Goal: Find contact information: Find contact information

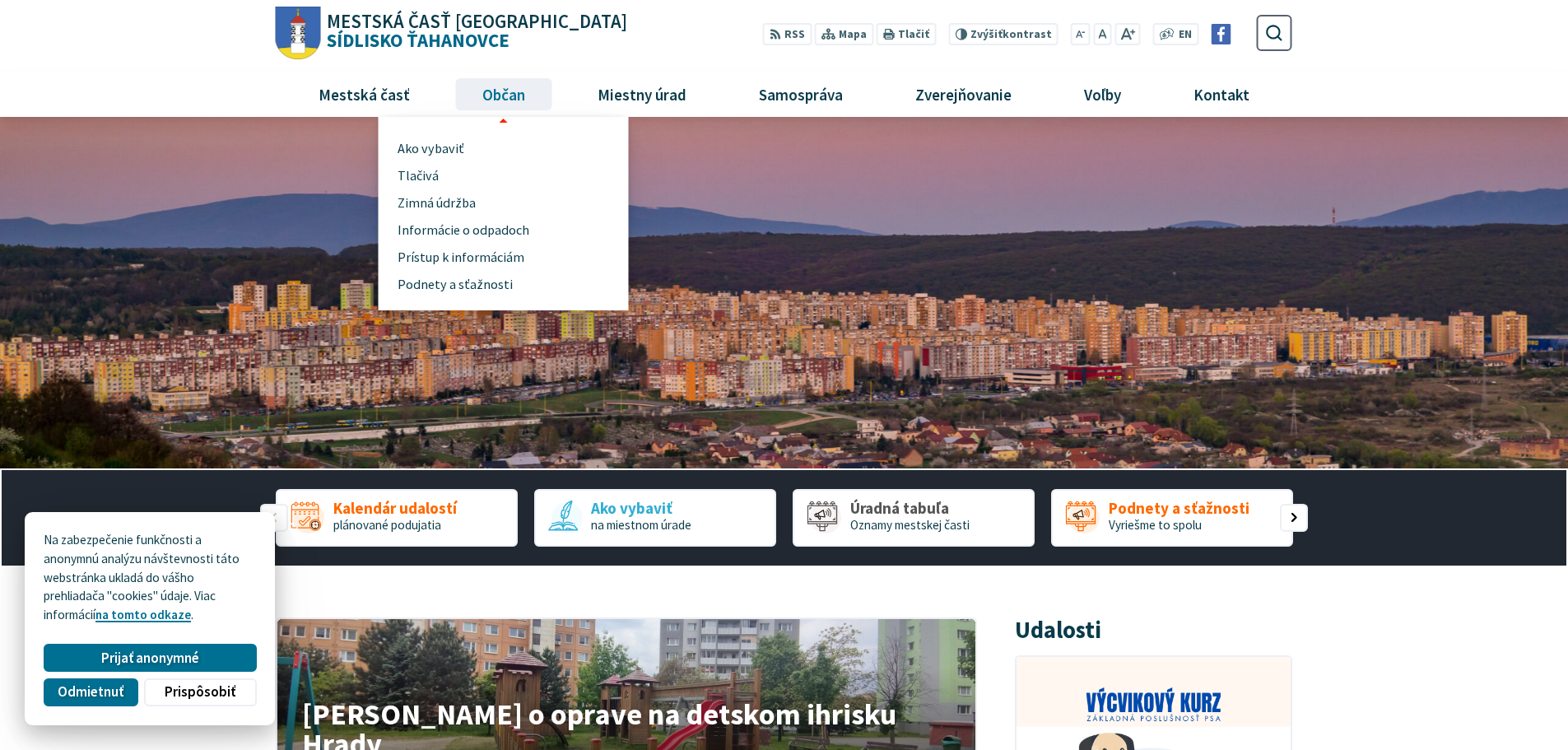
click at [493, 93] on span "Občan" at bounding box center [504, 94] width 55 height 44
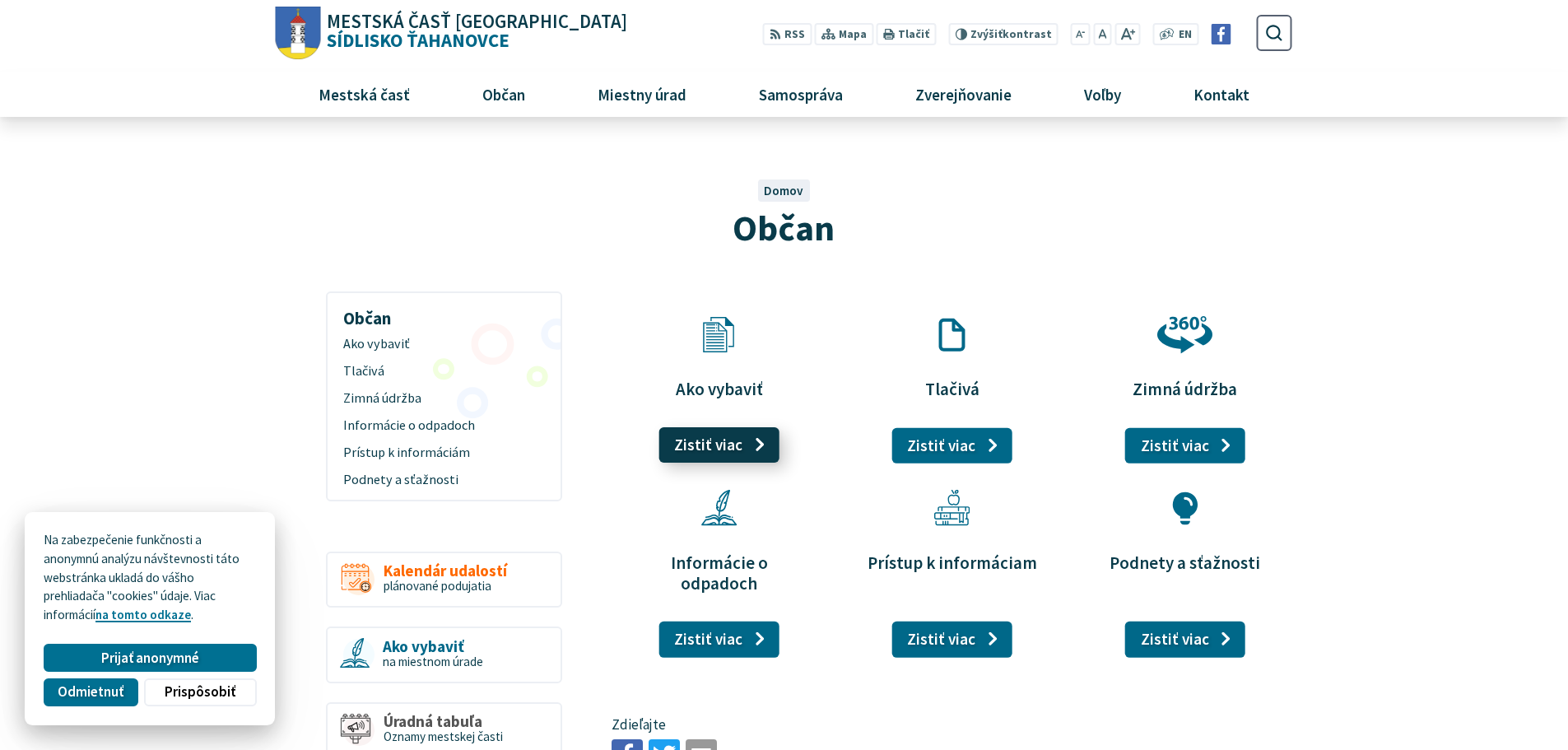
click at [708, 445] on link "Zistiť viac" at bounding box center [719, 445] width 121 height 36
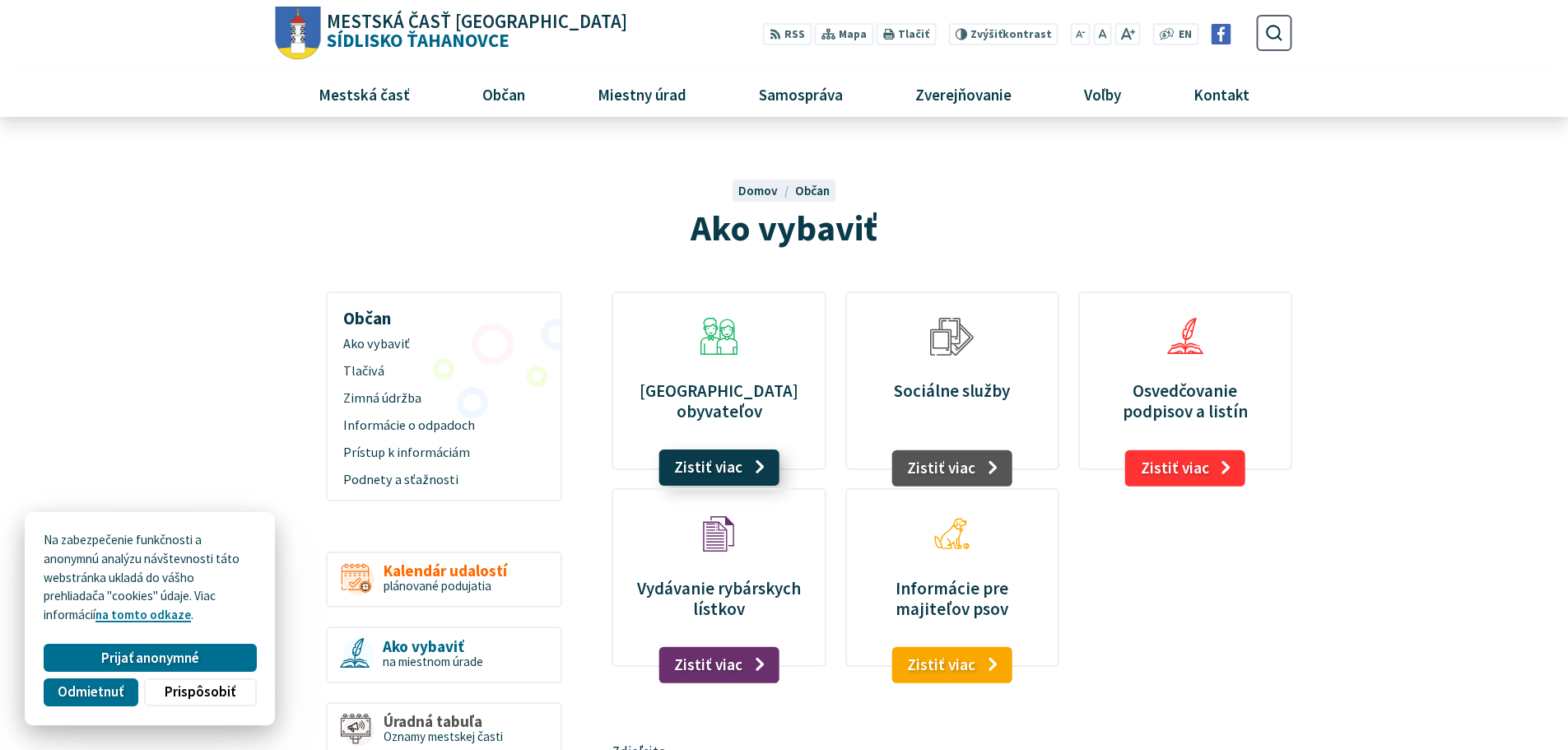
click at [676, 474] on link "Zistiť viac" at bounding box center [719, 467] width 121 height 36
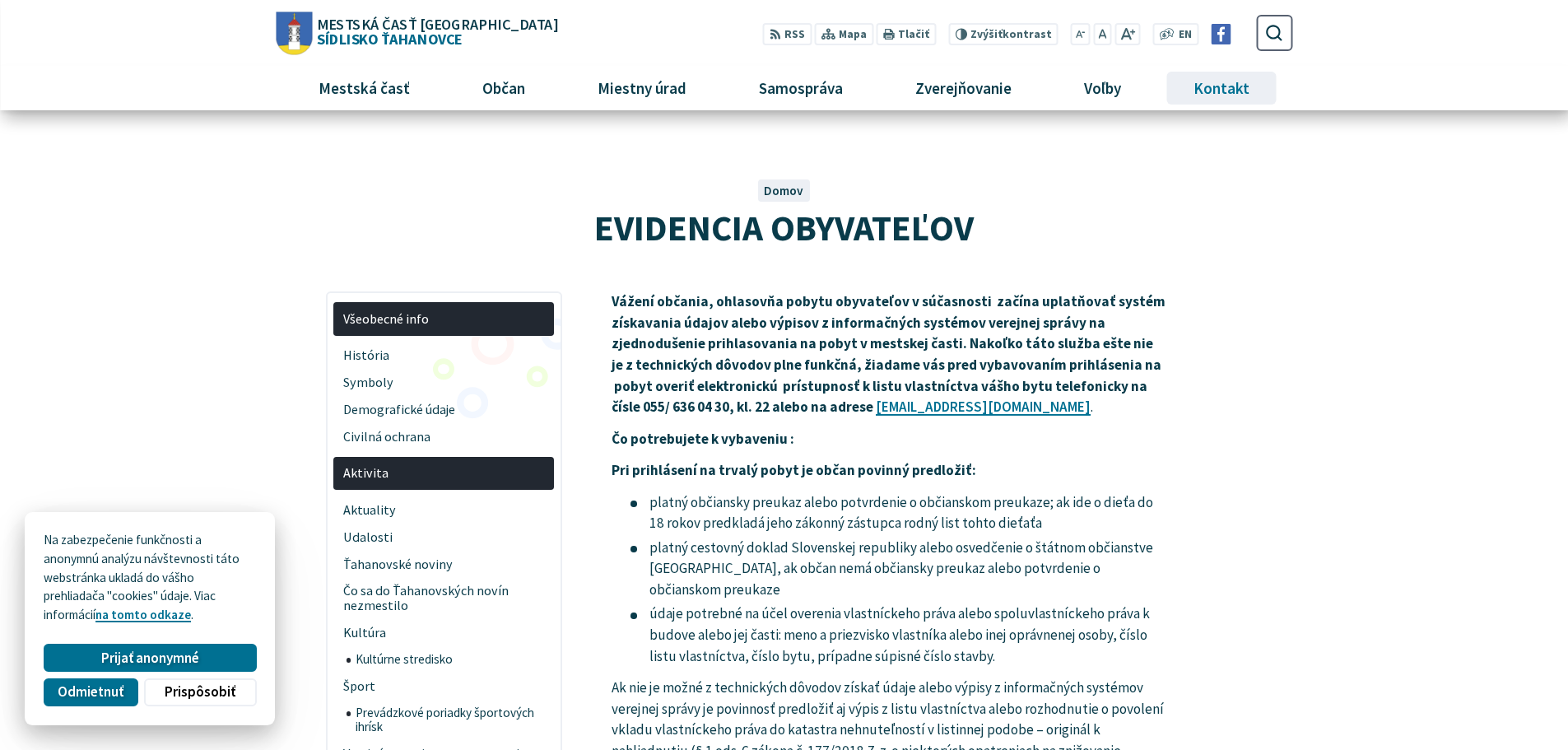
click at [1224, 89] on span "Kontakt" at bounding box center [1222, 88] width 68 height 44
